Goal: Information Seeking & Learning: Check status

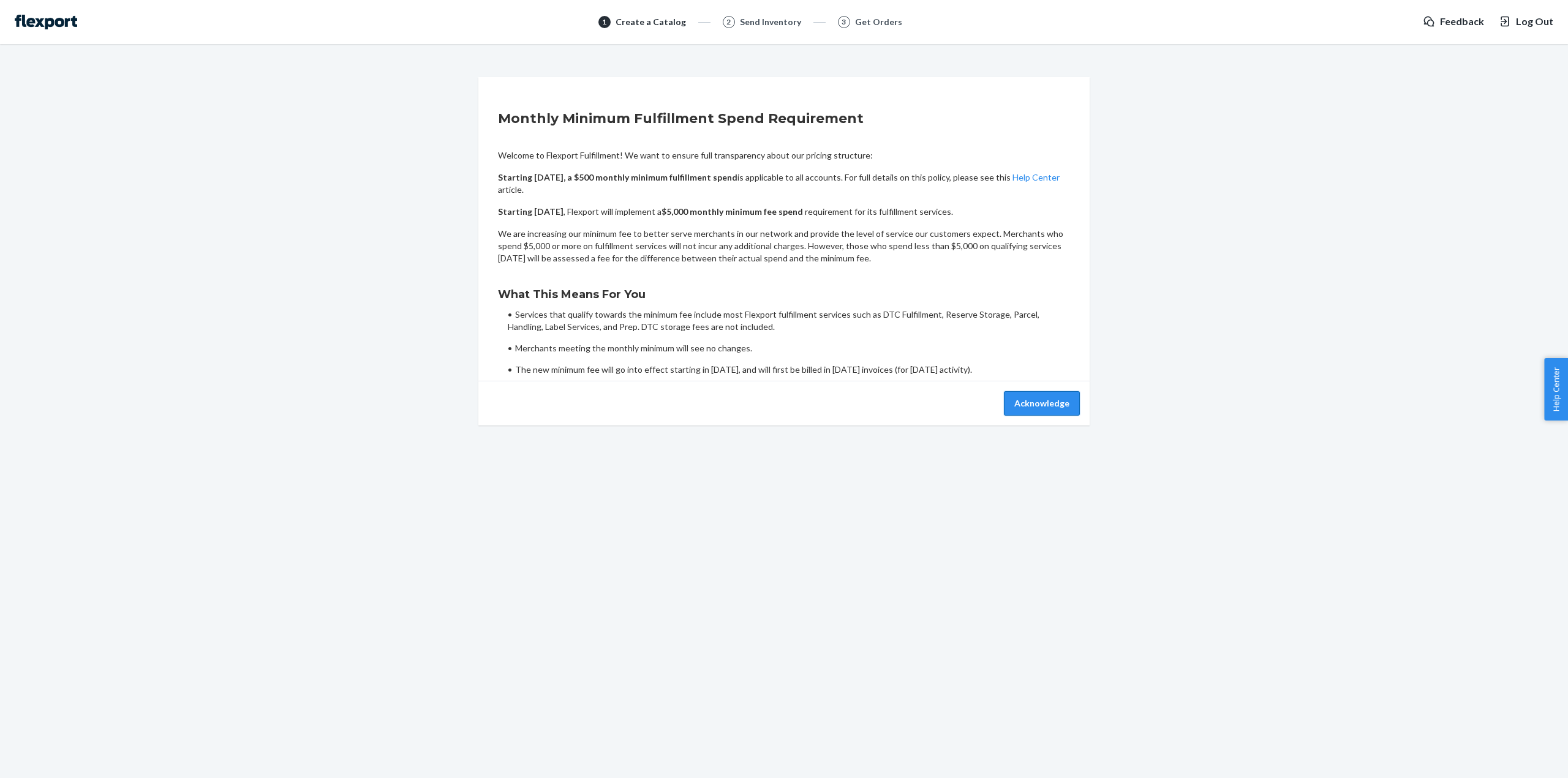
click at [1067, 415] on button "Acknowledge" at bounding box center [1041, 404] width 76 height 25
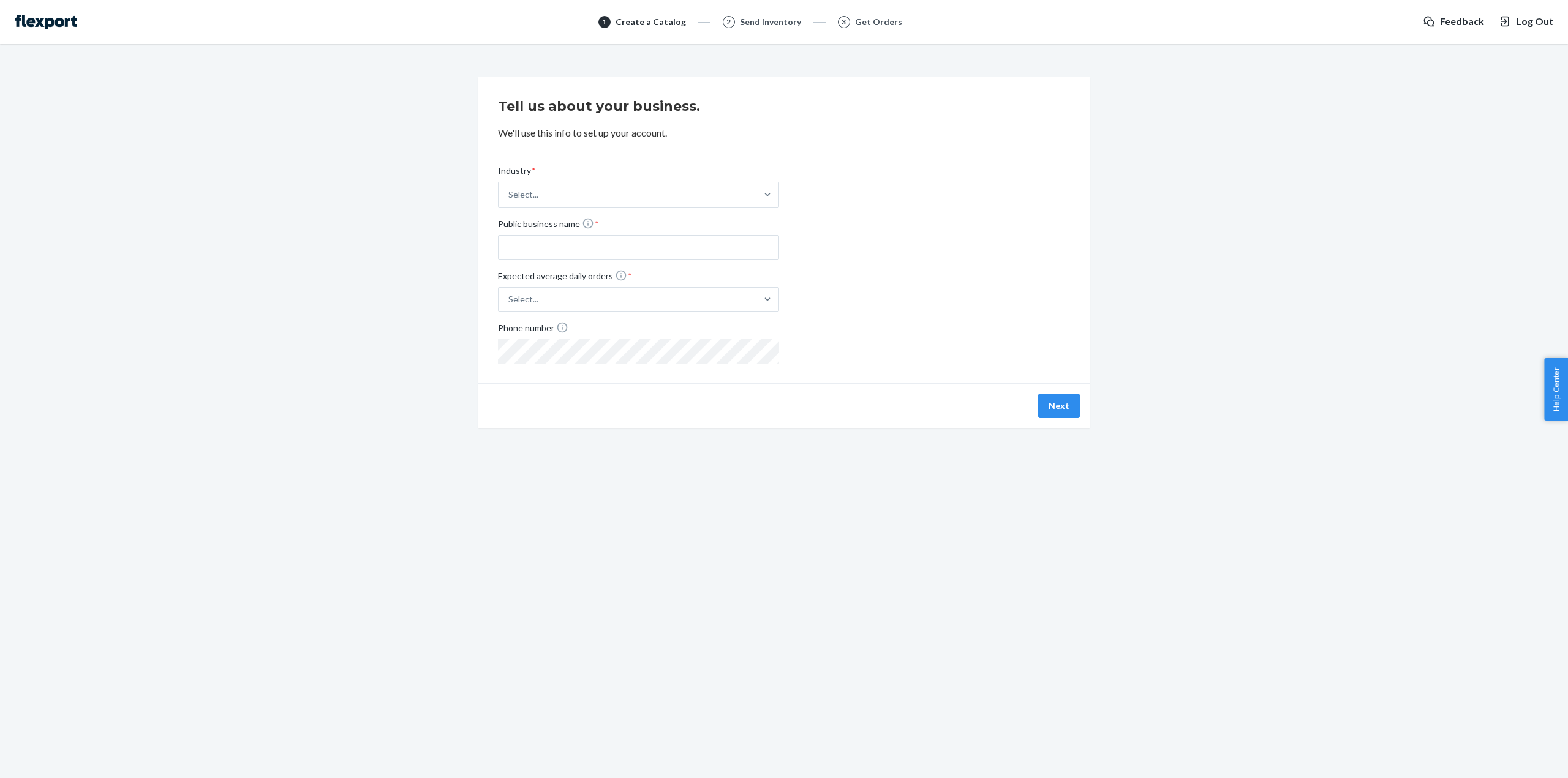
click at [41, 27] on img at bounding box center [46, 22] width 62 height 15
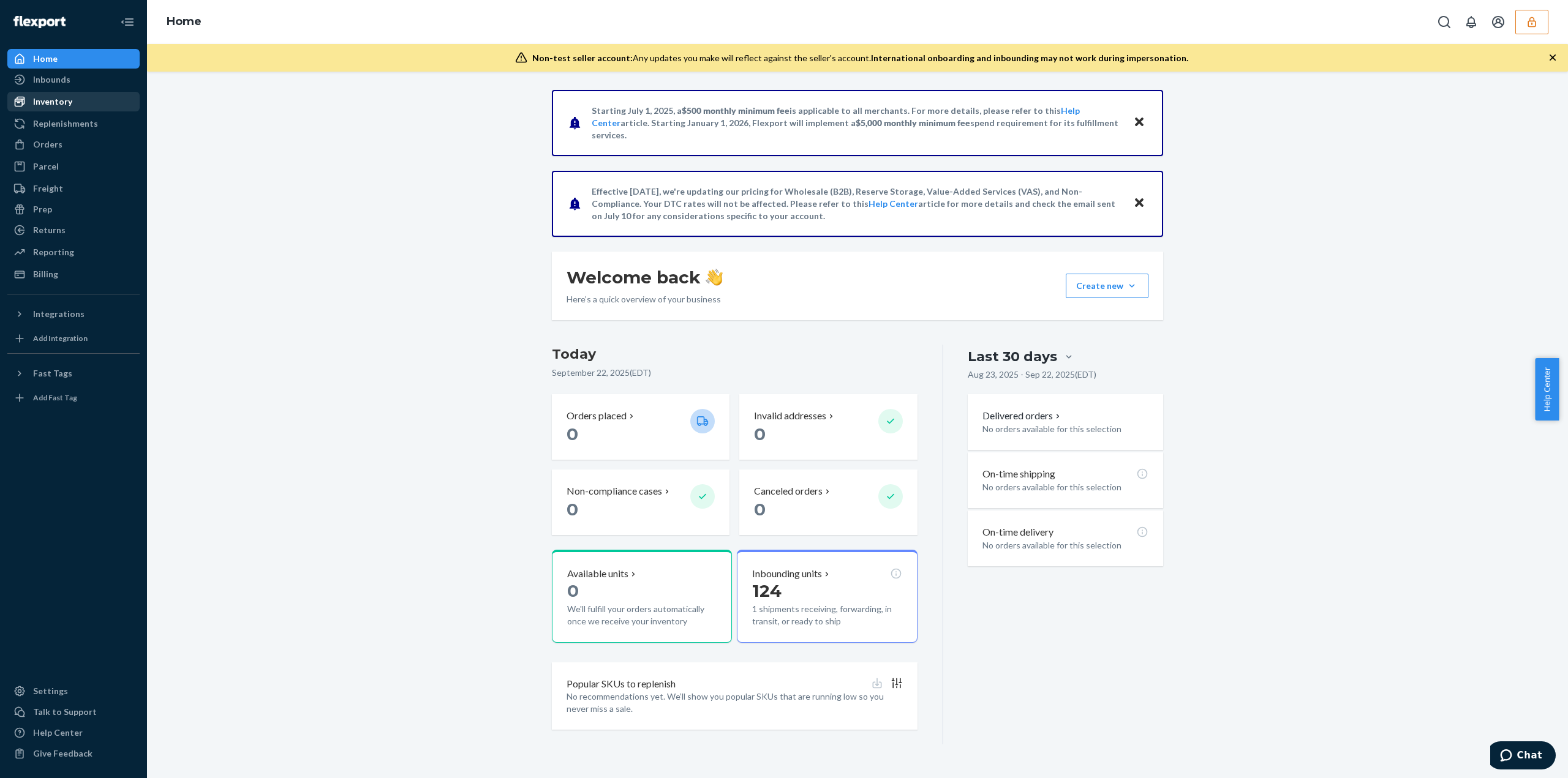
click at [79, 98] on div "Inventory" at bounding box center [73, 101] width 130 height 17
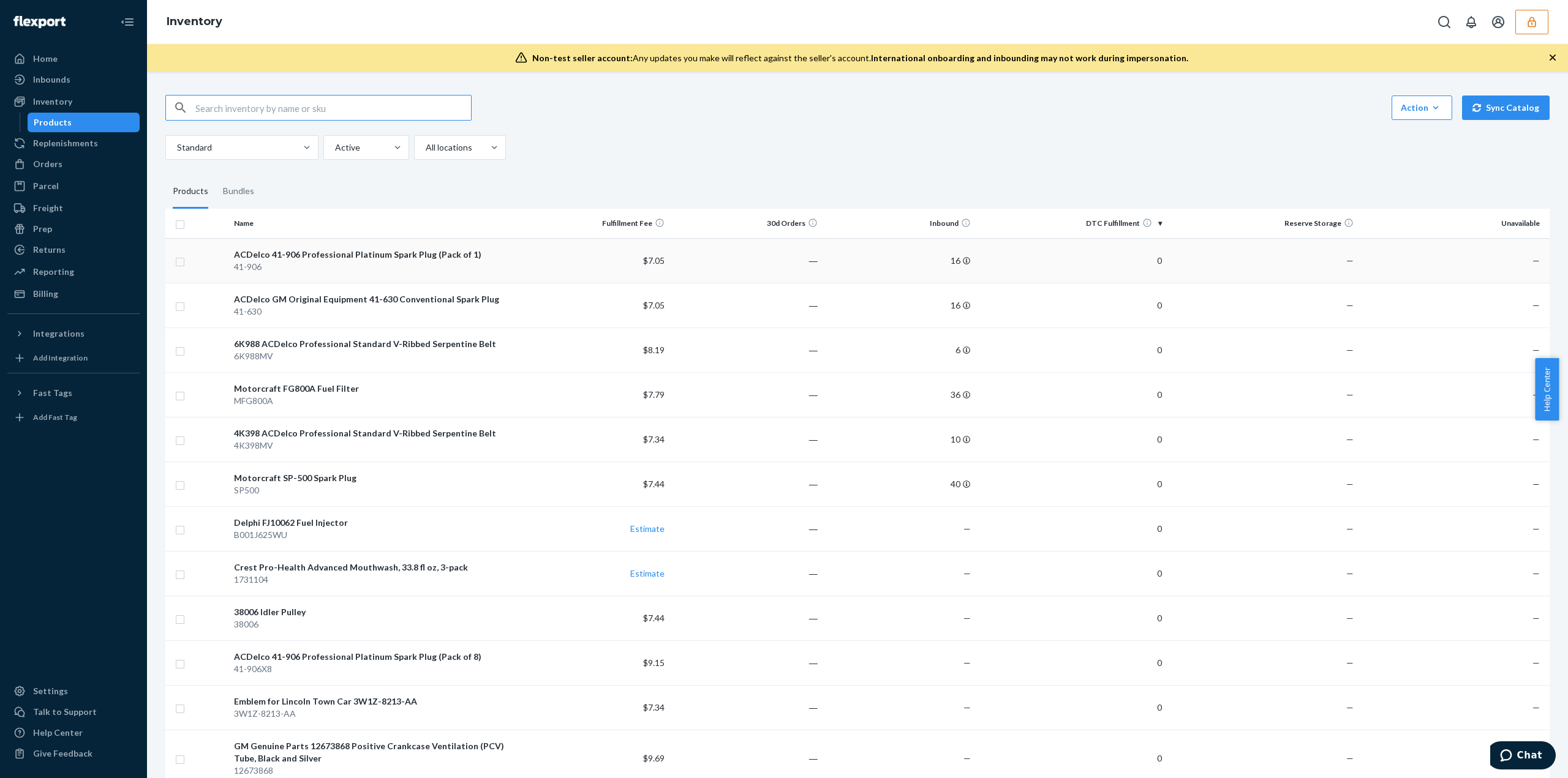
click at [425, 253] on div "ACDelco 41-906 Professional Platinum Spark Plug (Pack of 1)" at bounding box center [372, 254] width 277 height 12
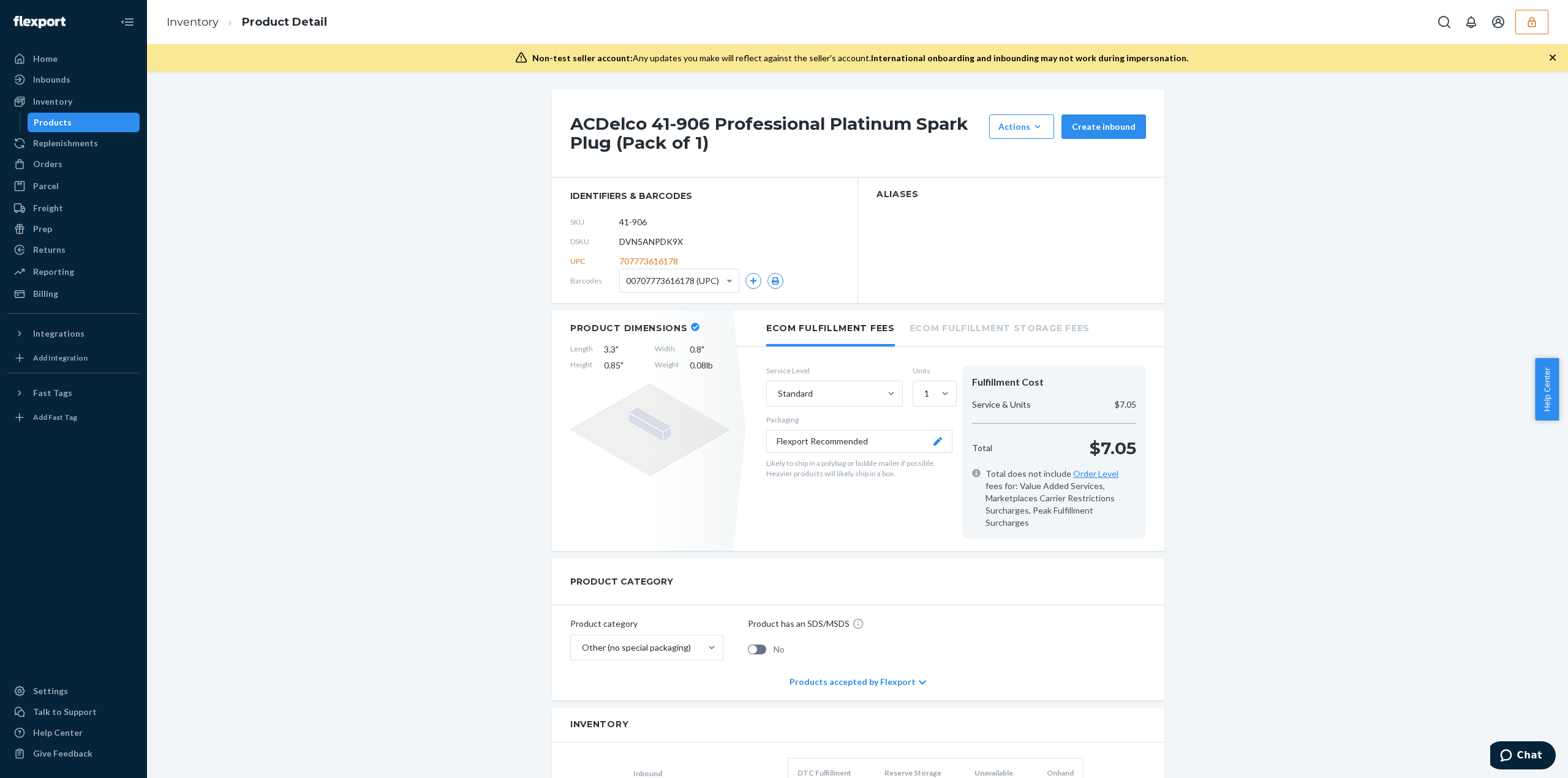
click at [1541, 24] on button "button" at bounding box center [1532, 22] width 33 height 25
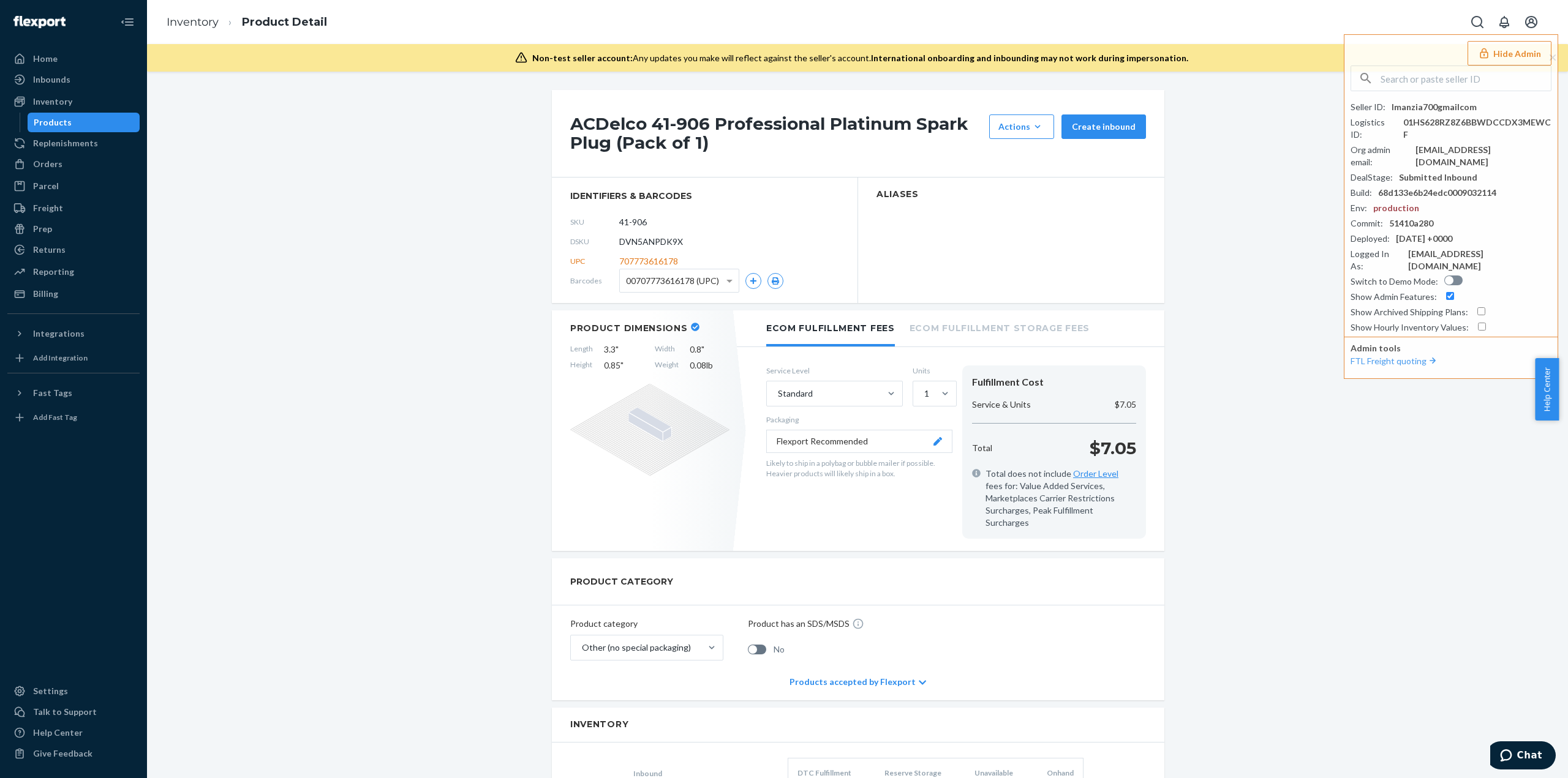
drag, startPoint x: 414, startPoint y: 187, endPoint x: 392, endPoint y: 179, distance: 23.4
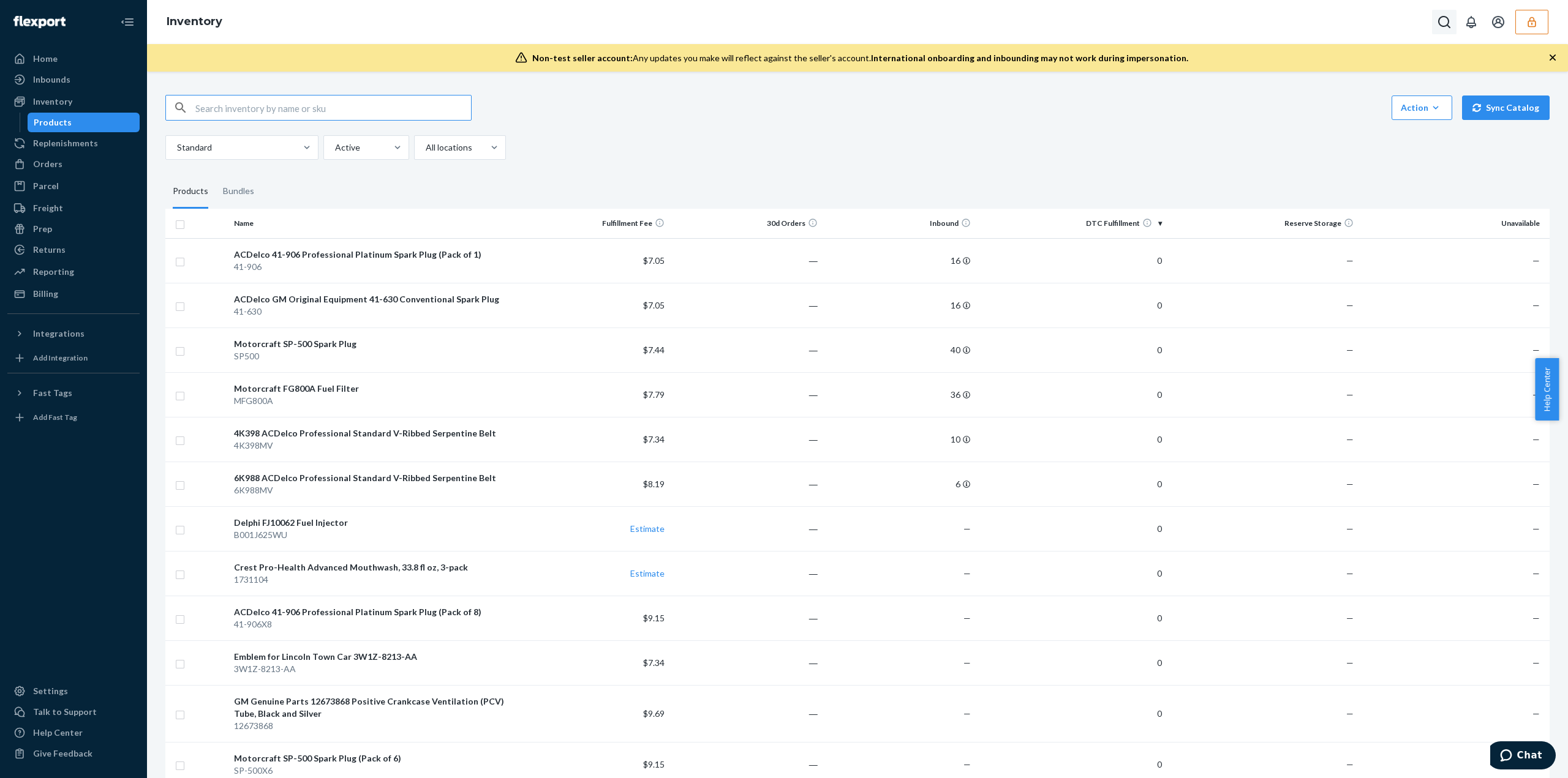
click at [1437, 19] on button "Open Search Box" at bounding box center [1445, 22] width 25 height 25
click at [1522, 26] on button "button" at bounding box center [1532, 22] width 33 height 25
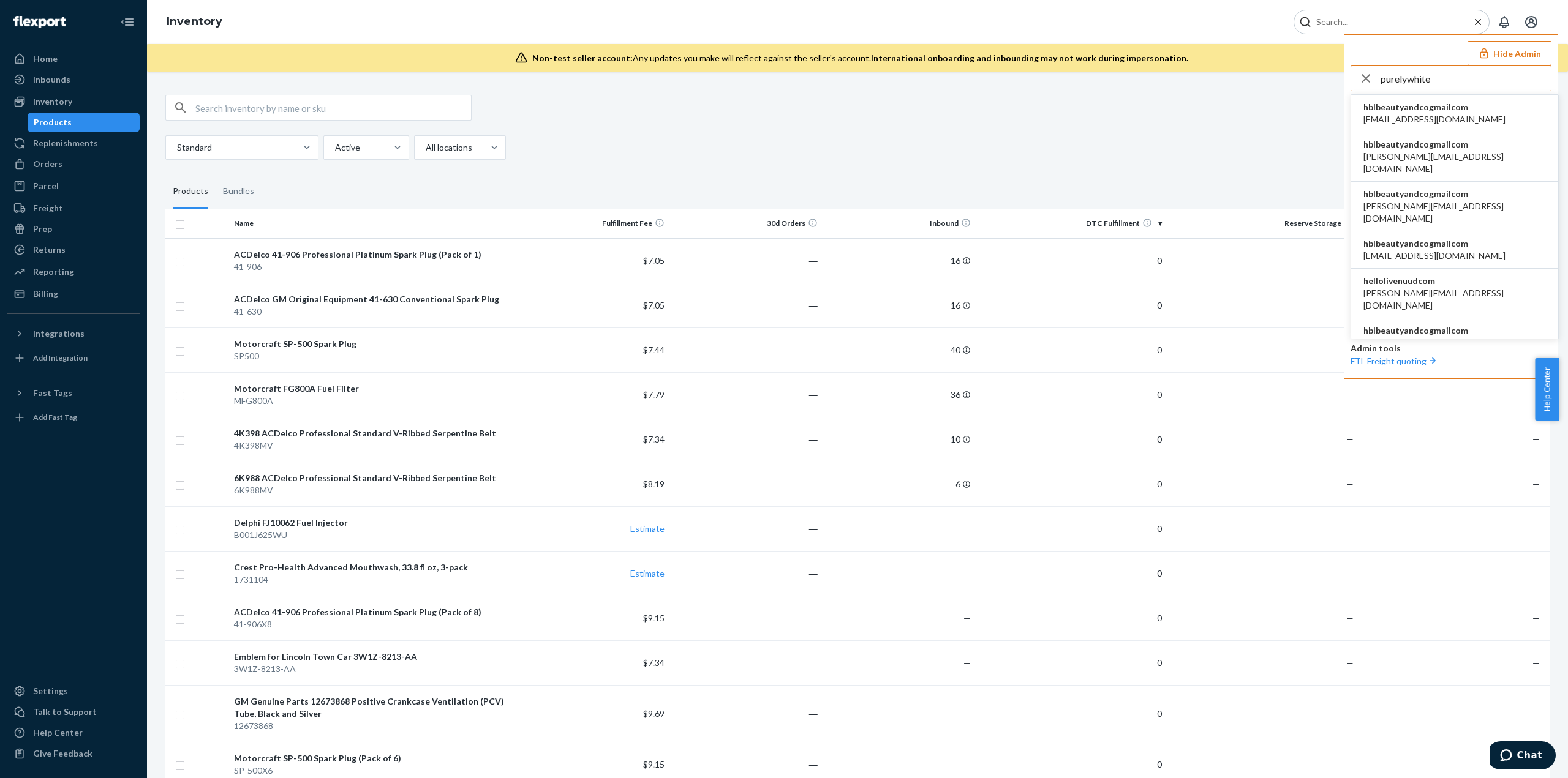
type input "purelywhite"
click at [1437, 107] on span "hblbeautyandcogmailcom" at bounding box center [1434, 107] width 142 height 12
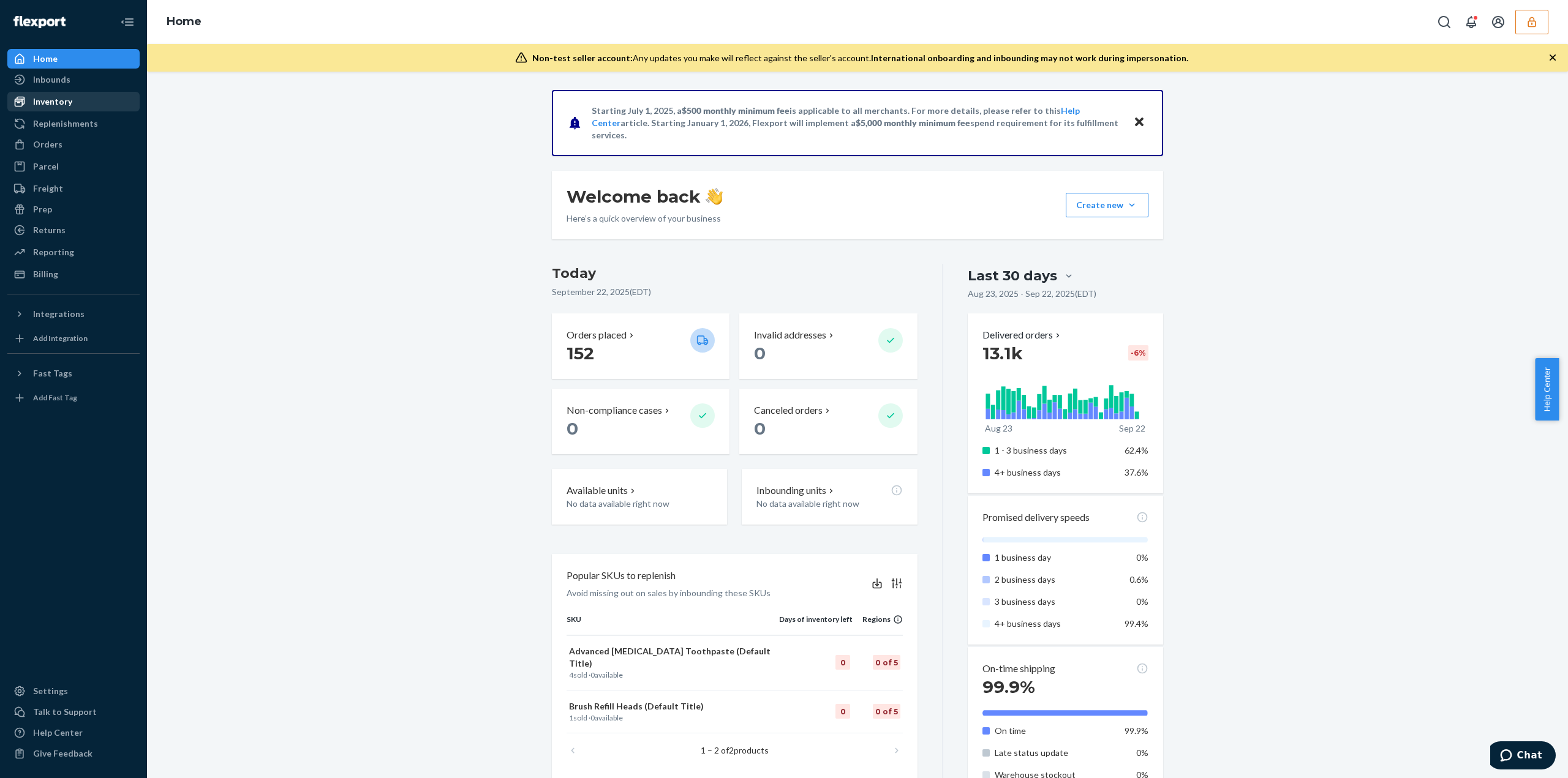
click at [58, 101] on div "Inventory" at bounding box center [53, 101] width 39 height 12
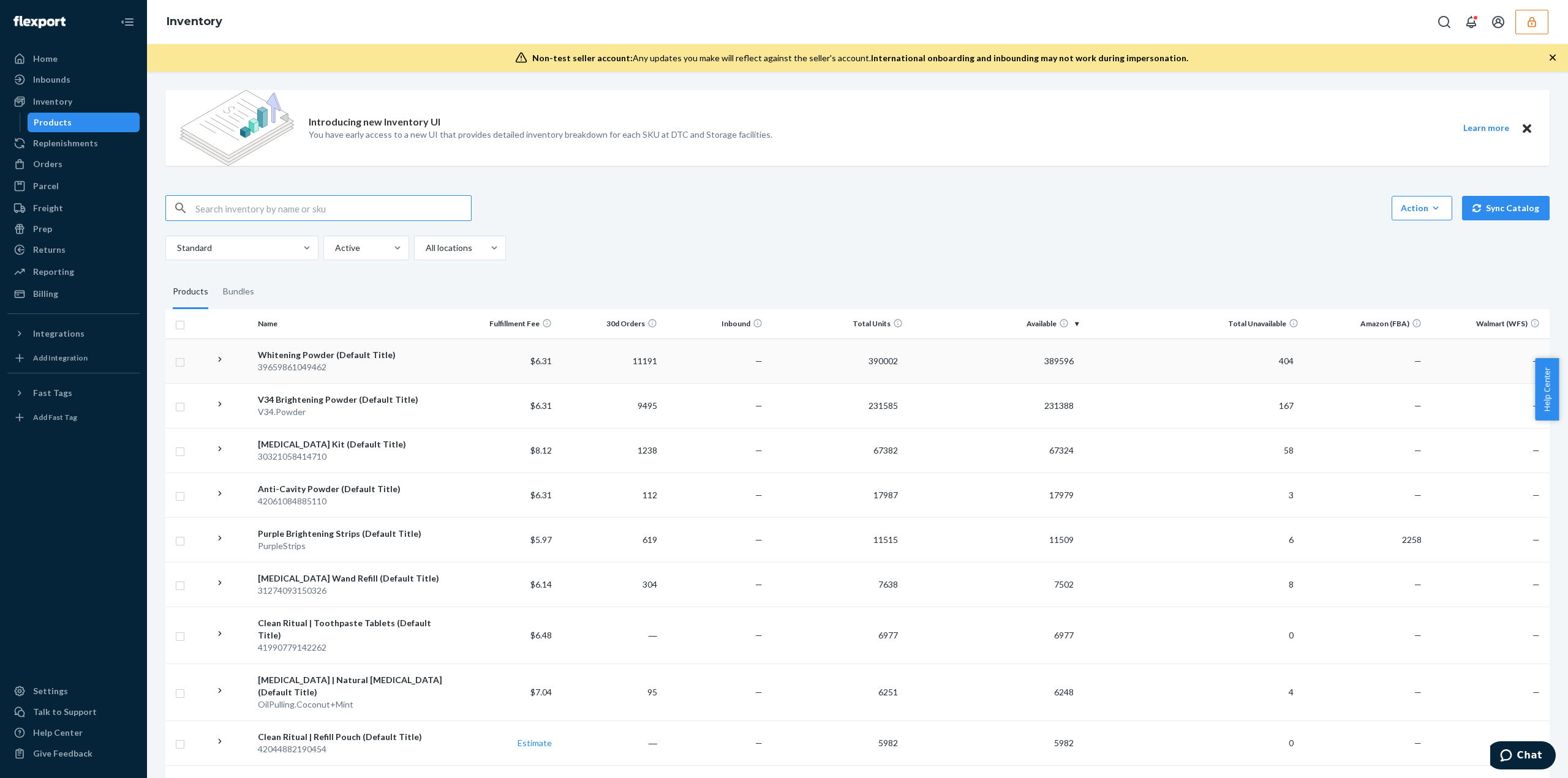
click at [220, 357] on icon at bounding box center [220, 359] width 12 height 12
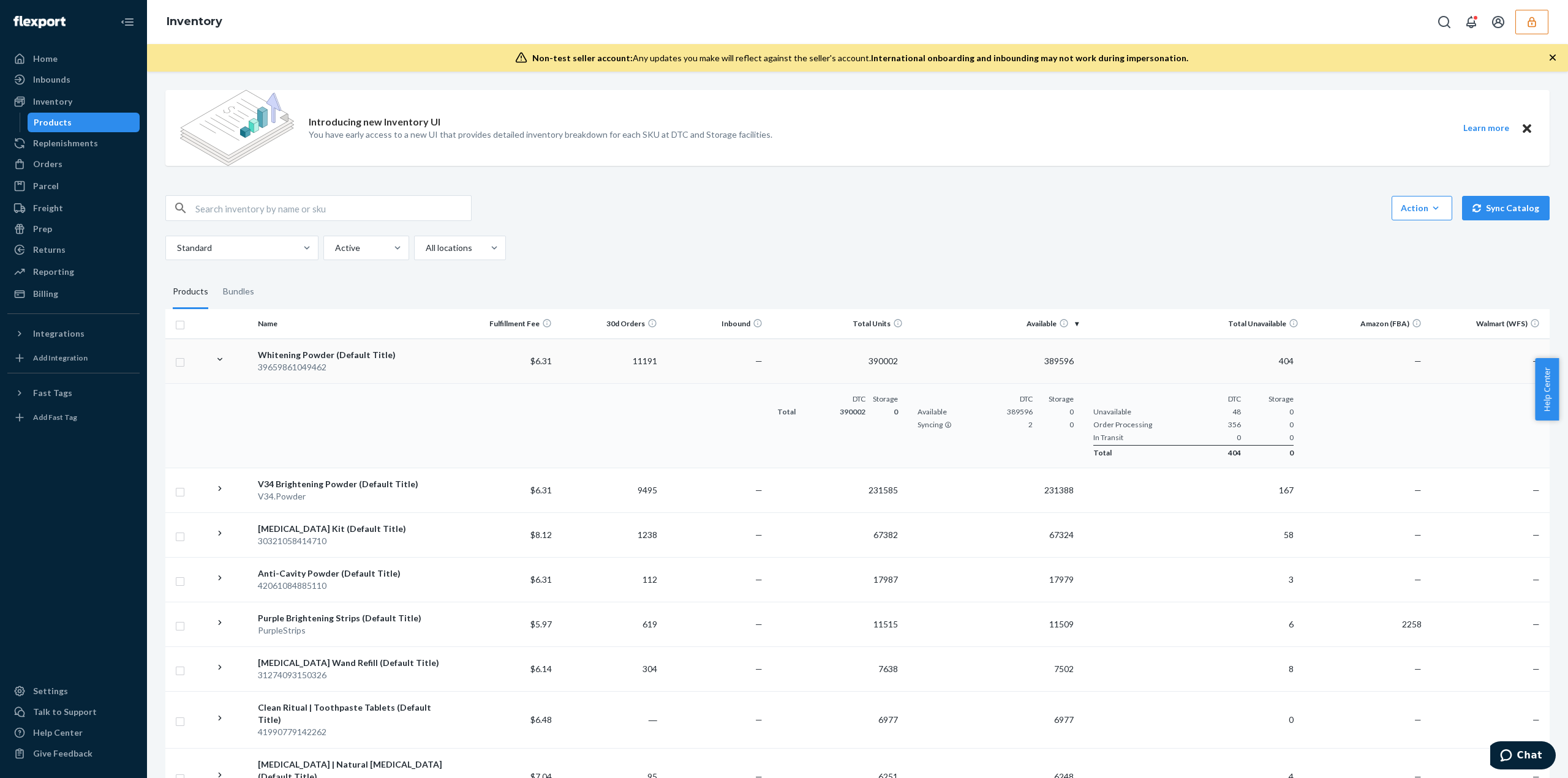
click at [220, 357] on icon at bounding box center [220, 359] width 12 height 12
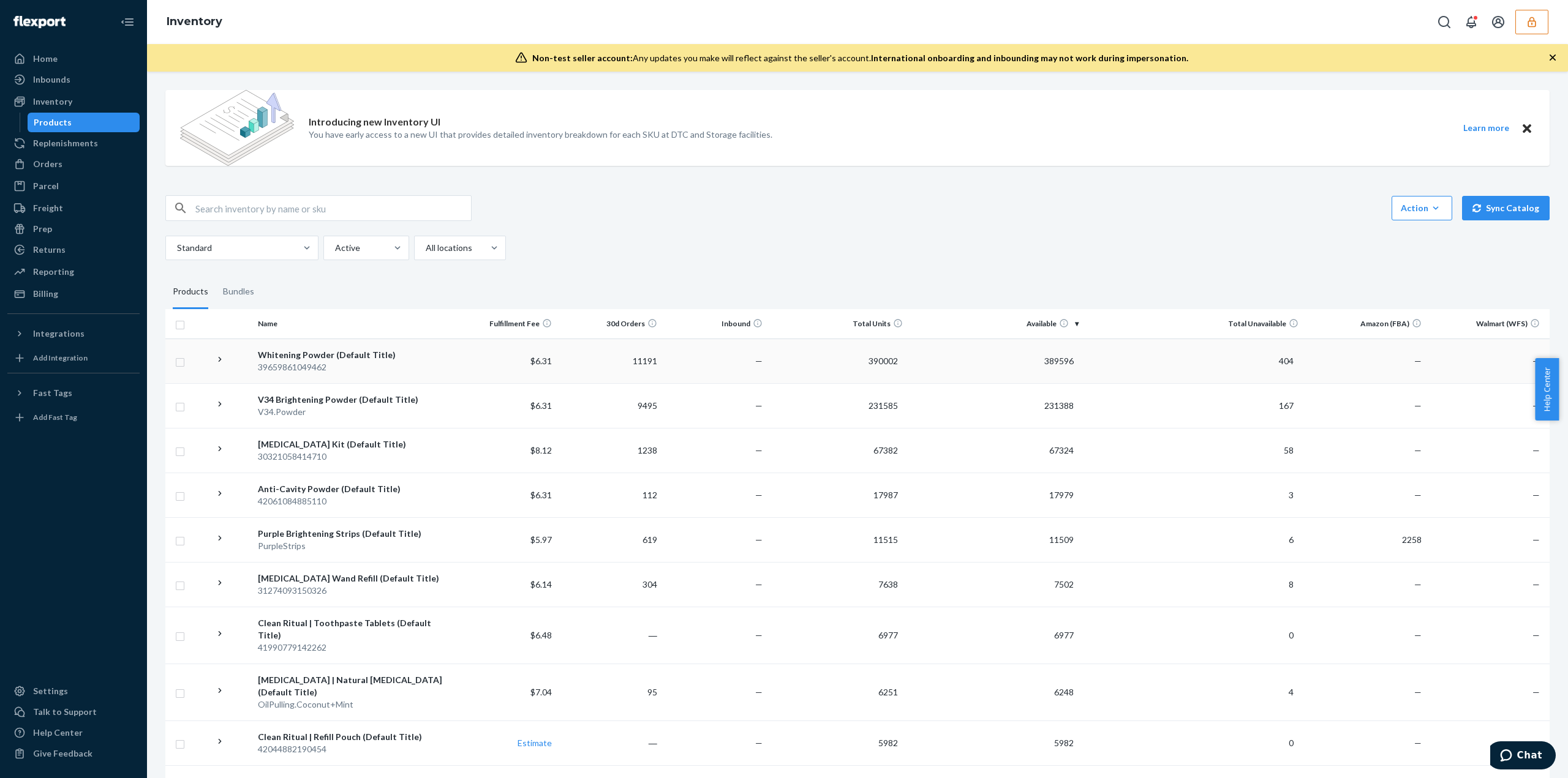
click at [301, 361] on div "39659861049462" at bounding box center [352, 367] width 188 height 12
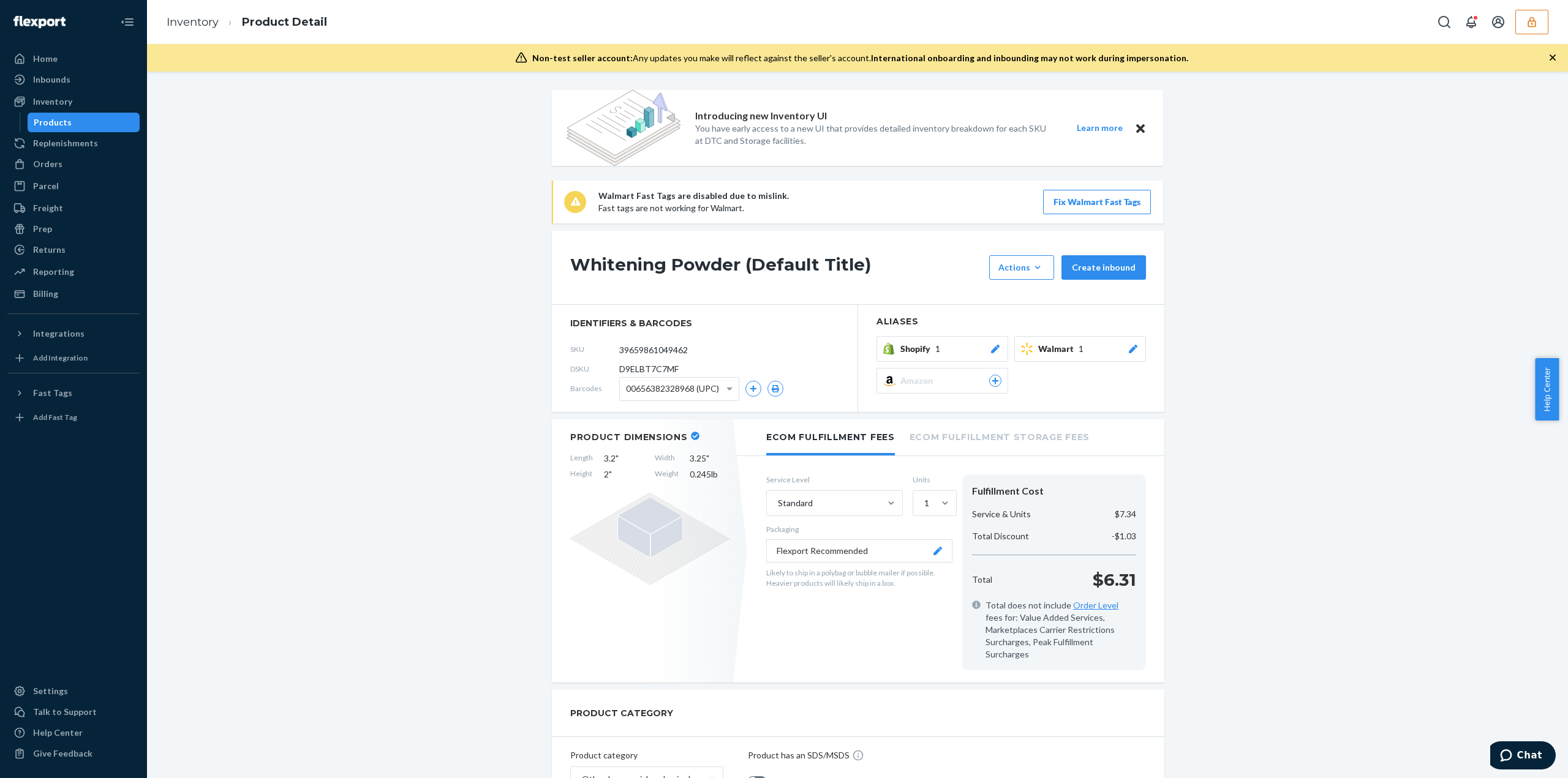
click at [65, 127] on div "Products" at bounding box center [53, 122] width 38 height 12
